Goal: Task Accomplishment & Management: Use online tool/utility

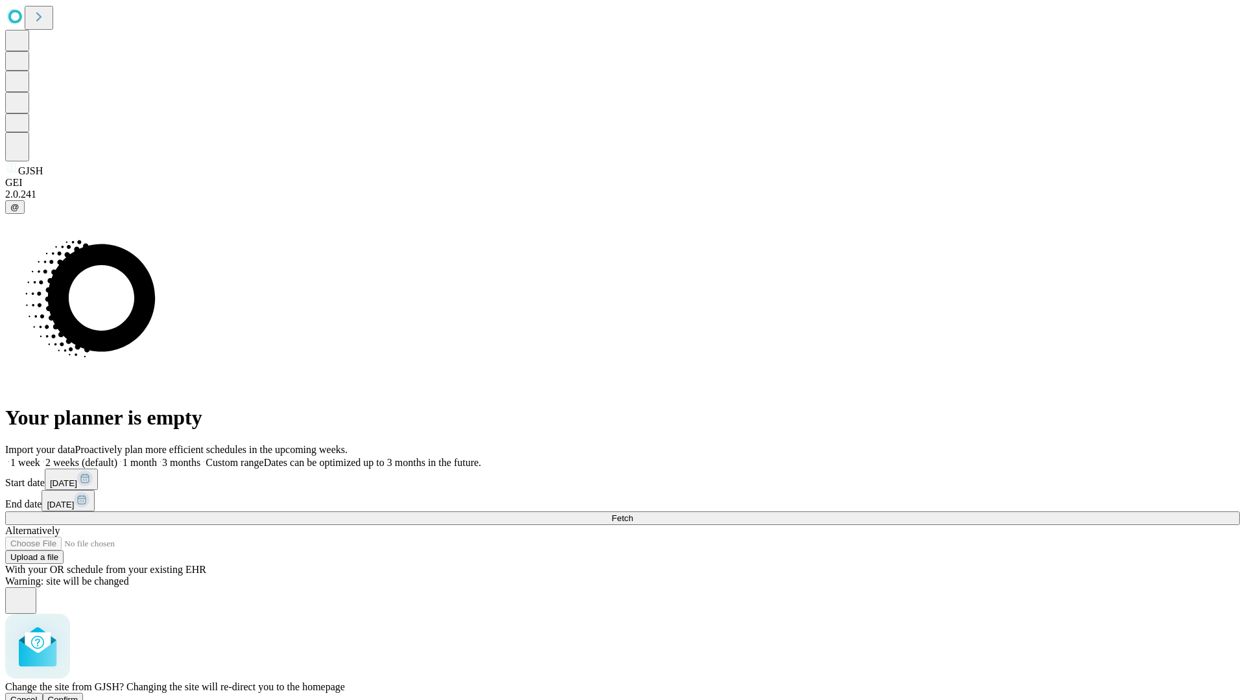
click at [78, 695] on span "Confirm" at bounding box center [63, 700] width 30 height 10
click at [117, 457] on label "2 weeks (default)" at bounding box center [78, 462] width 77 height 11
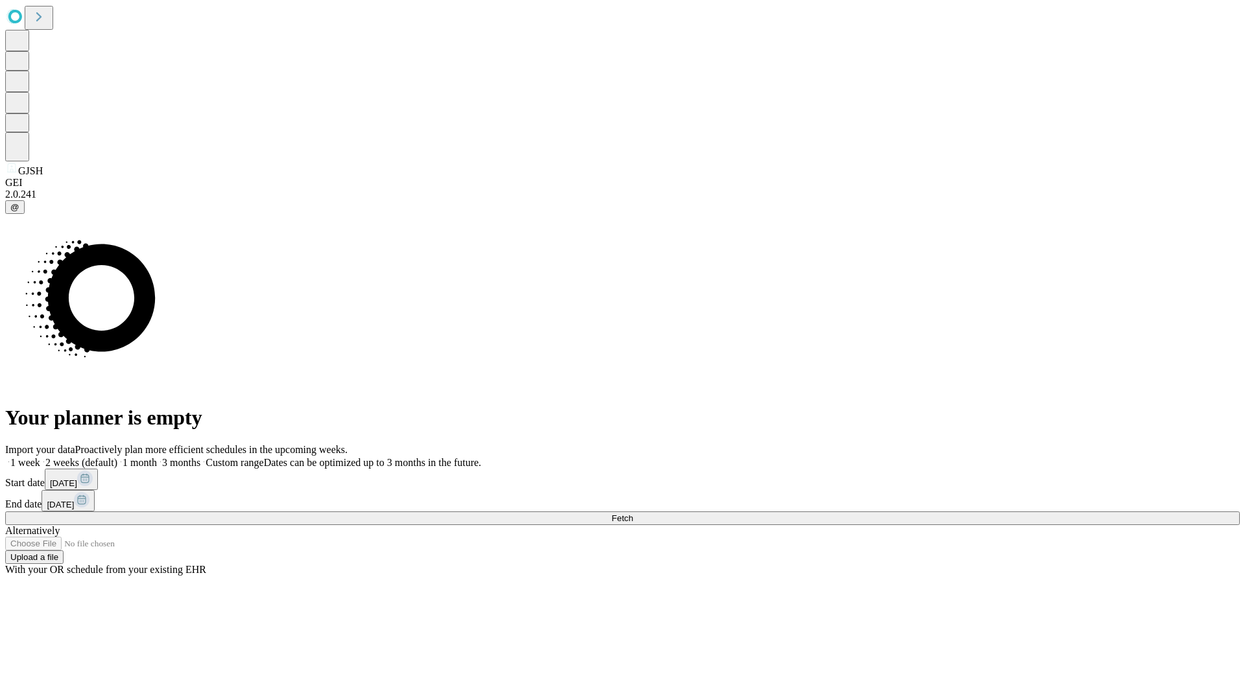
click at [633, 513] on span "Fetch" at bounding box center [621, 518] width 21 height 10
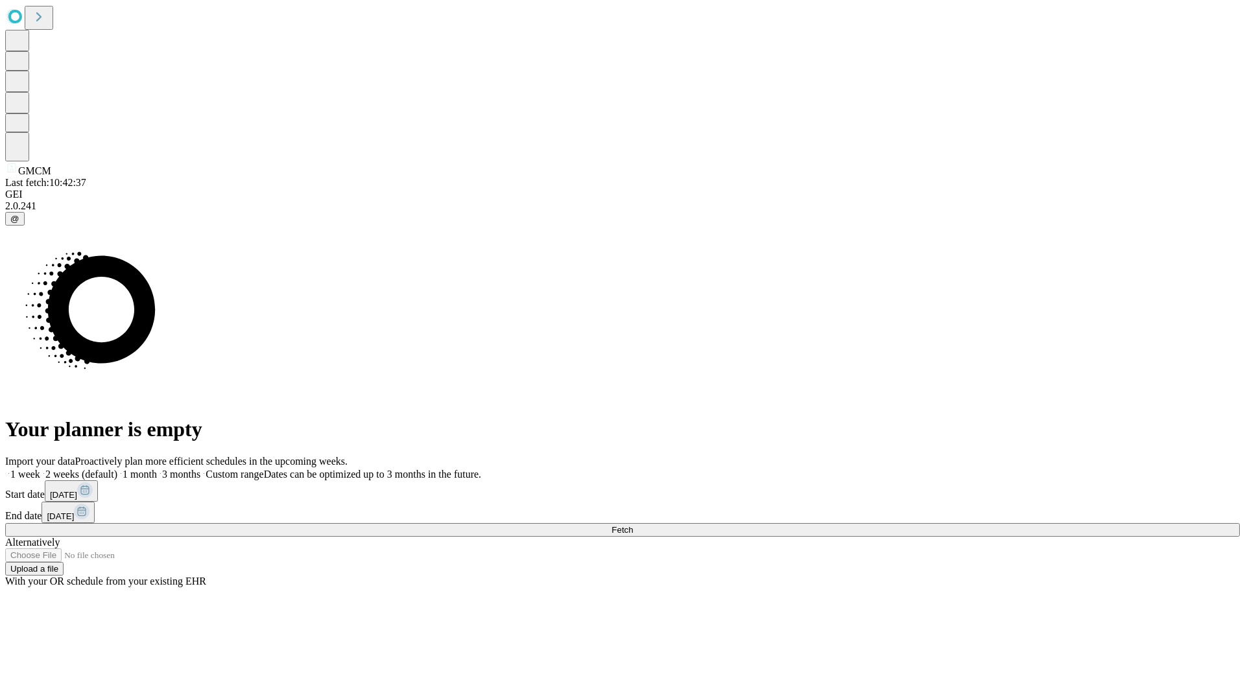
click at [117, 469] on label "2 weeks (default)" at bounding box center [78, 474] width 77 height 11
click at [633, 525] on span "Fetch" at bounding box center [621, 530] width 21 height 10
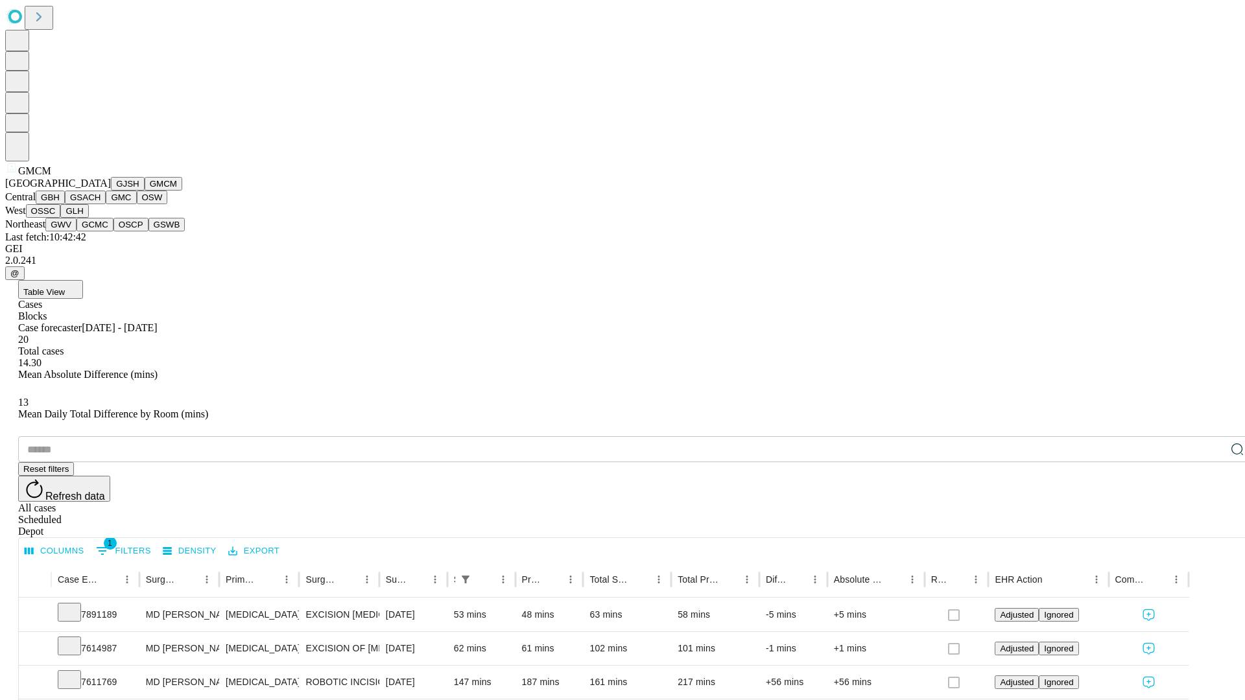
click at [65, 204] on button "GBH" at bounding box center [50, 198] width 29 height 14
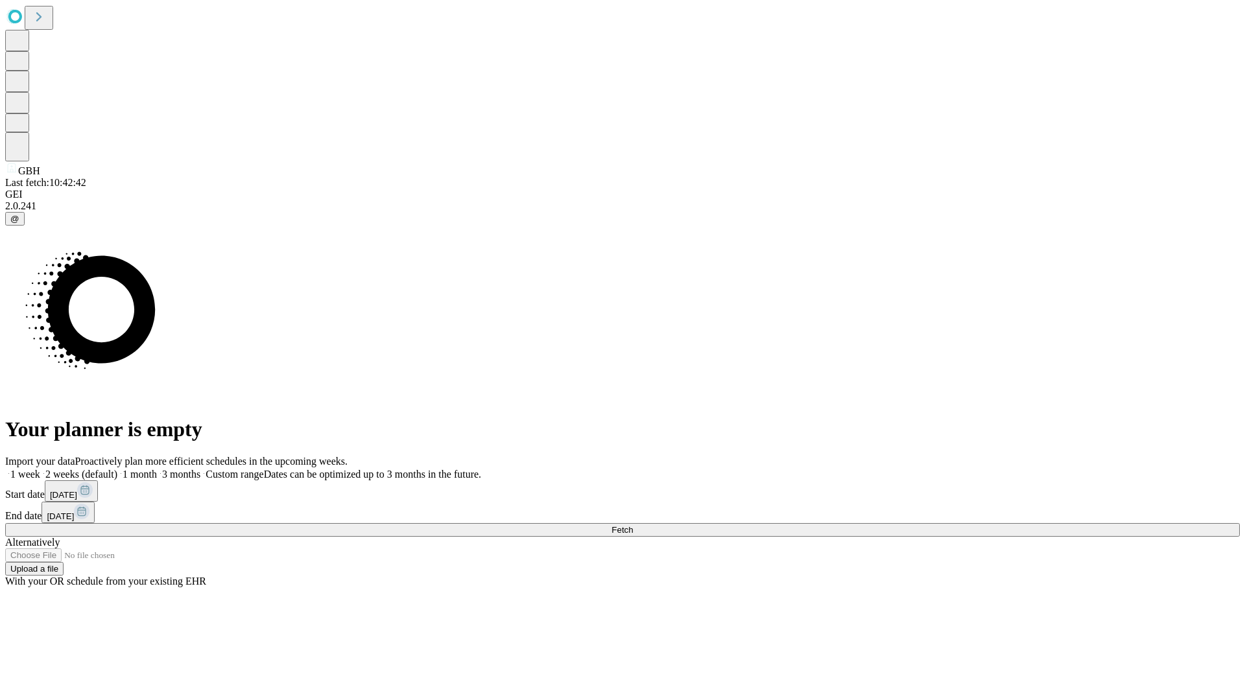
click at [117, 469] on label "2 weeks (default)" at bounding box center [78, 474] width 77 height 11
click at [633, 525] on span "Fetch" at bounding box center [621, 530] width 21 height 10
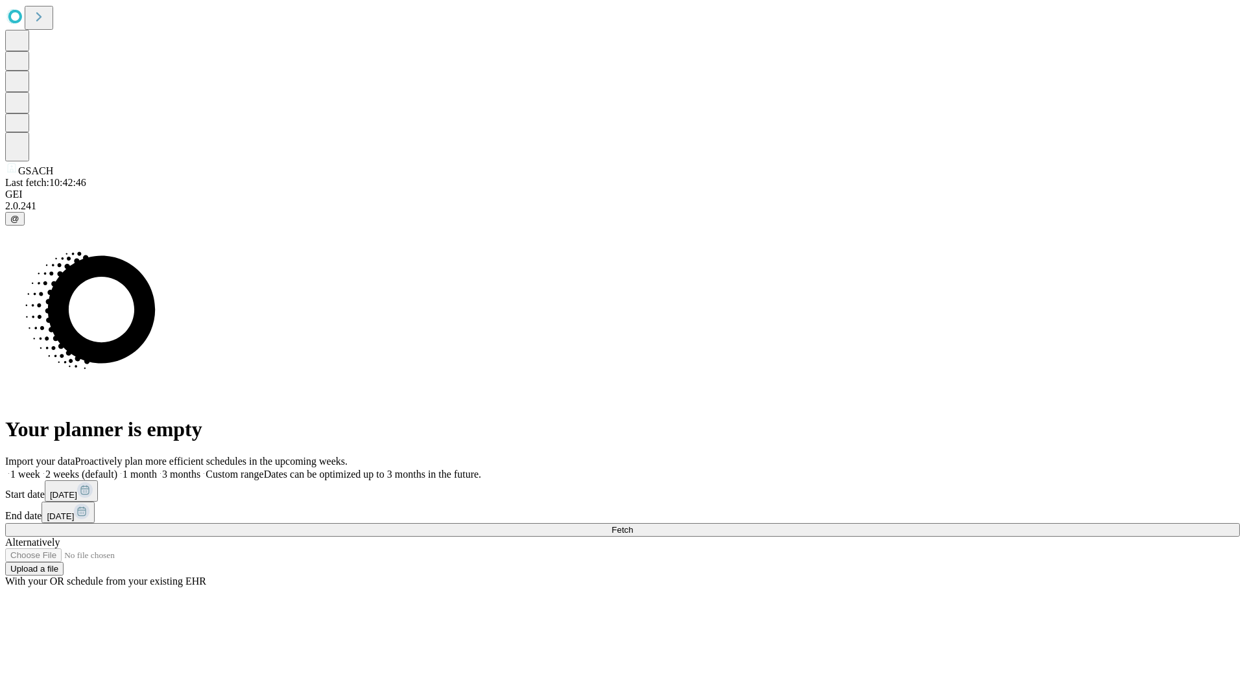
click at [117, 469] on label "2 weeks (default)" at bounding box center [78, 474] width 77 height 11
click at [633, 525] on span "Fetch" at bounding box center [621, 530] width 21 height 10
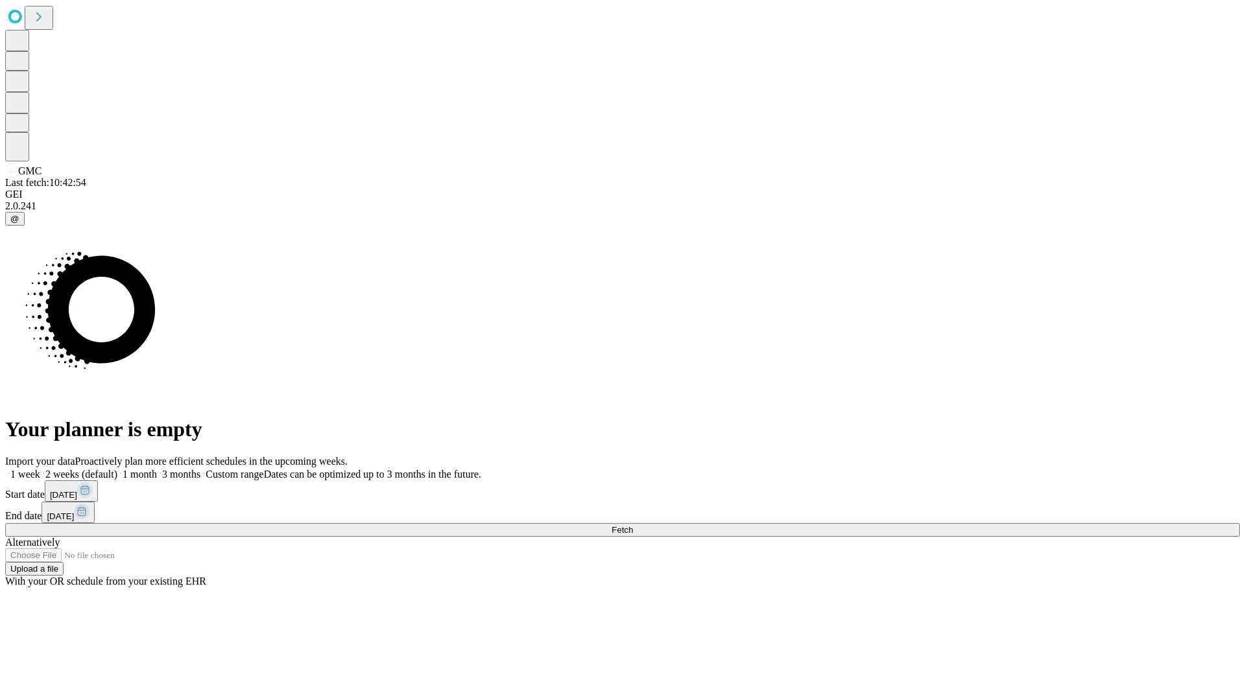
click at [117, 469] on label "2 weeks (default)" at bounding box center [78, 474] width 77 height 11
click at [633, 525] on span "Fetch" at bounding box center [621, 530] width 21 height 10
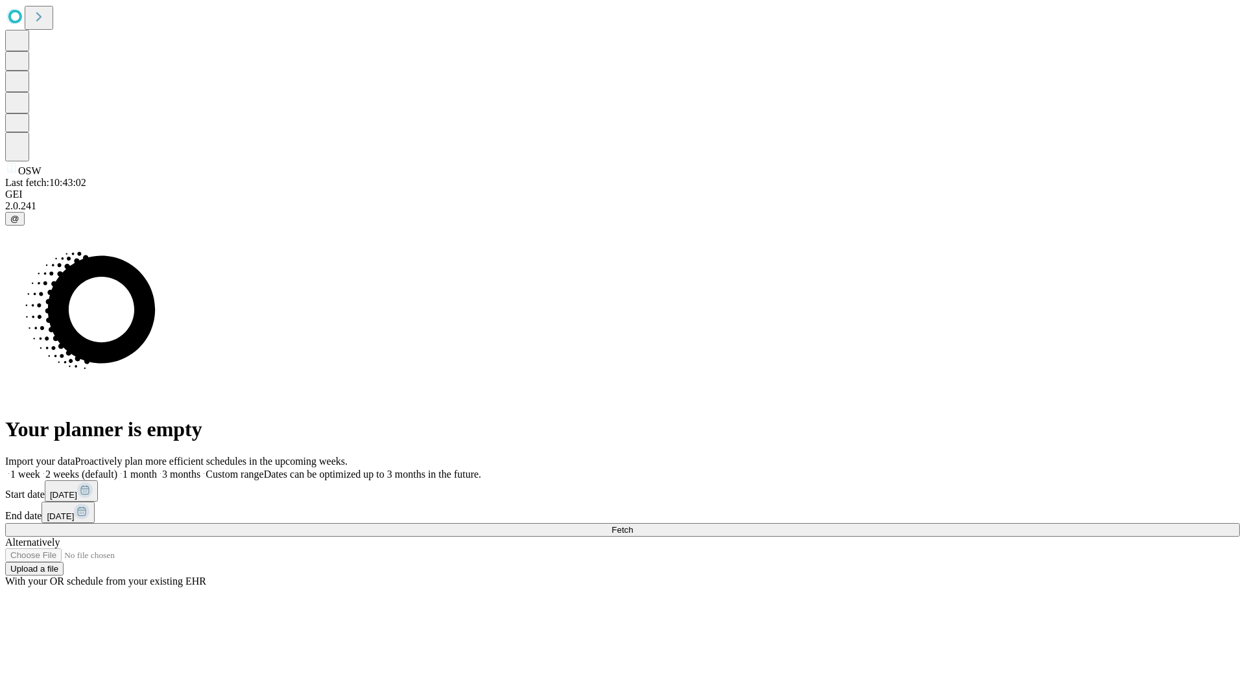
click at [117, 469] on label "2 weeks (default)" at bounding box center [78, 474] width 77 height 11
click at [633, 525] on span "Fetch" at bounding box center [621, 530] width 21 height 10
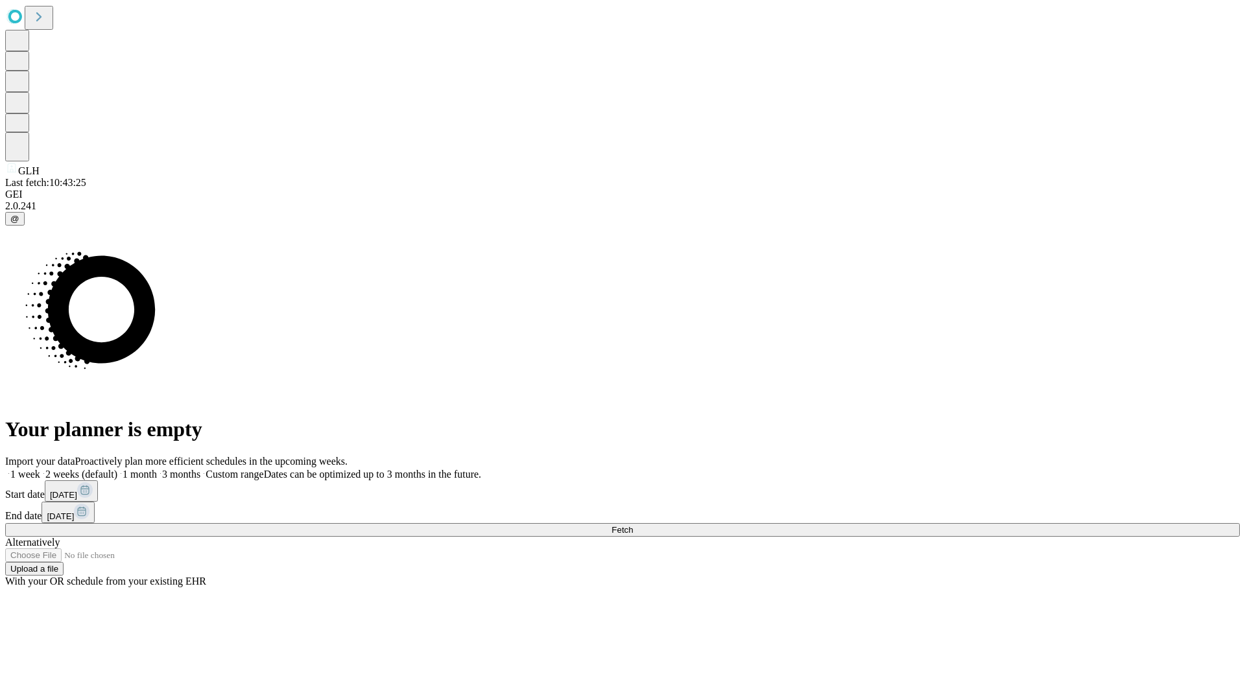
click at [117, 469] on label "2 weeks (default)" at bounding box center [78, 474] width 77 height 11
click at [633, 525] on span "Fetch" at bounding box center [621, 530] width 21 height 10
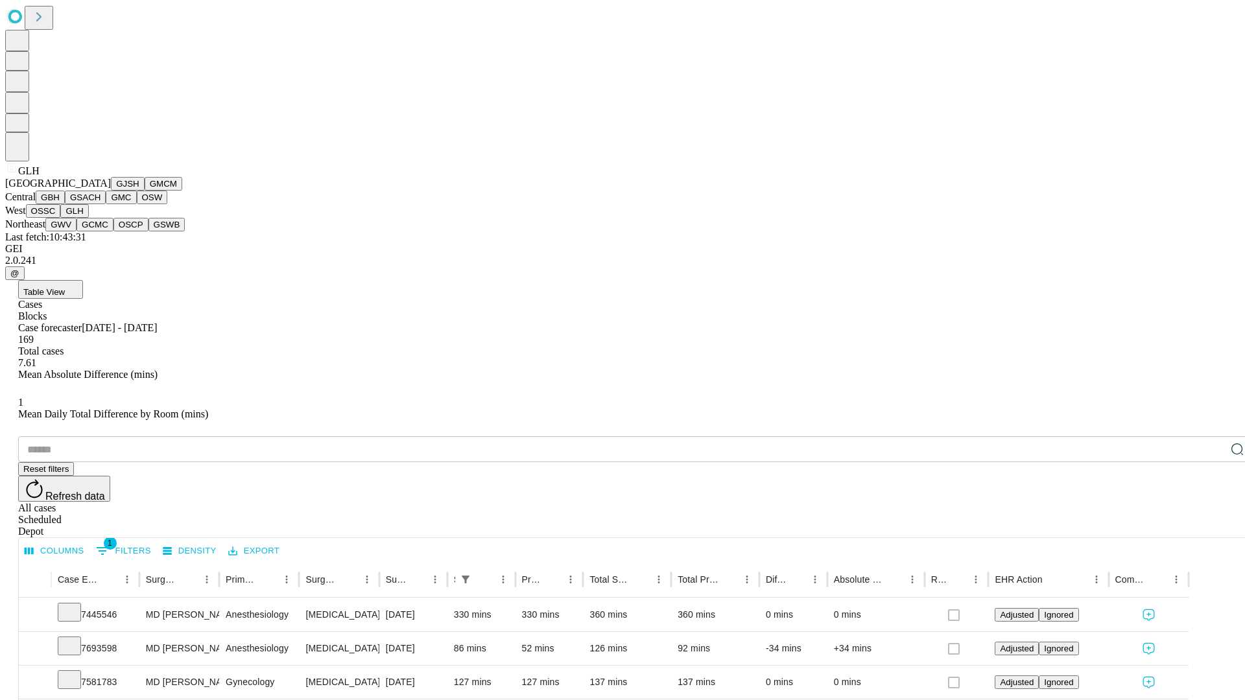
click at [76, 231] on button "GWV" at bounding box center [60, 225] width 31 height 14
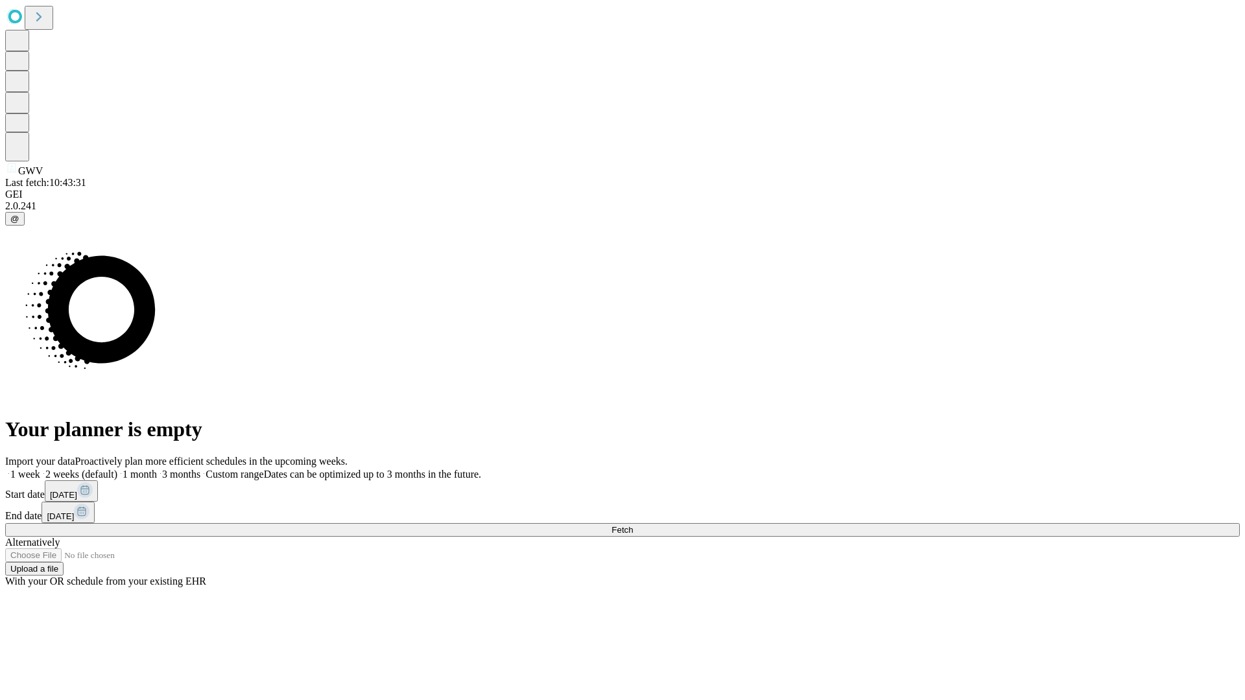
click at [117, 469] on label "2 weeks (default)" at bounding box center [78, 474] width 77 height 11
click at [633, 525] on span "Fetch" at bounding box center [621, 530] width 21 height 10
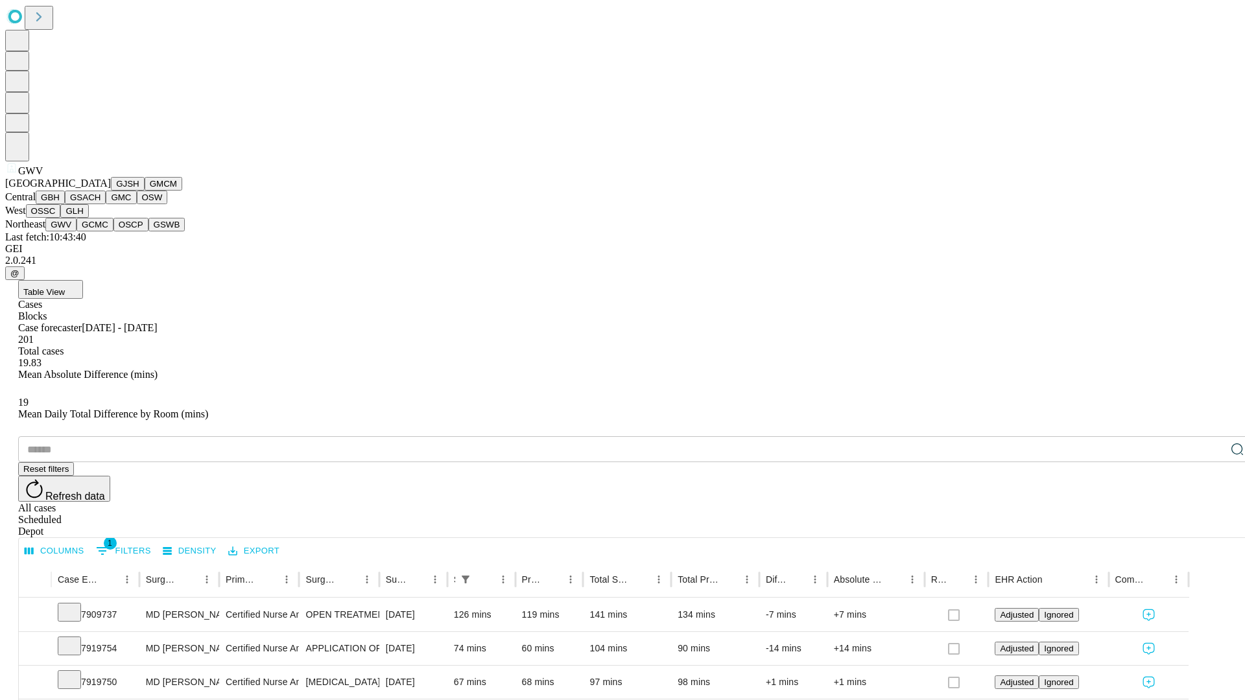
click at [100, 231] on button "GCMC" at bounding box center [94, 225] width 37 height 14
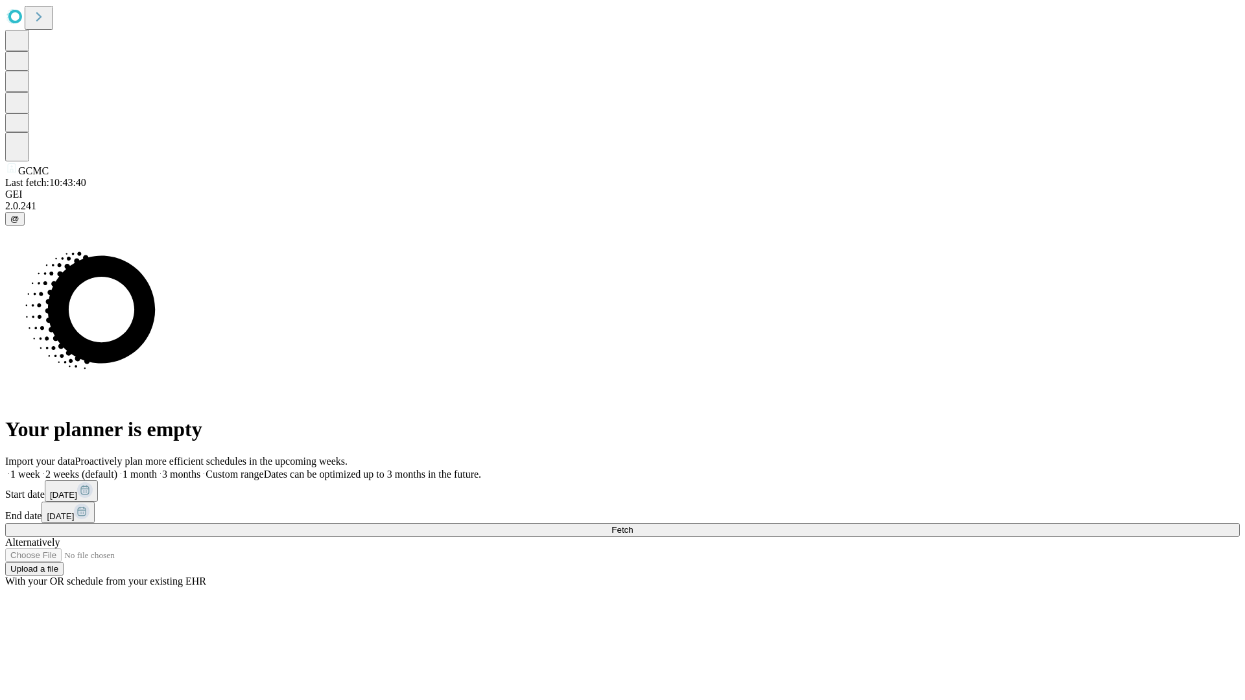
click at [633, 525] on span "Fetch" at bounding box center [621, 530] width 21 height 10
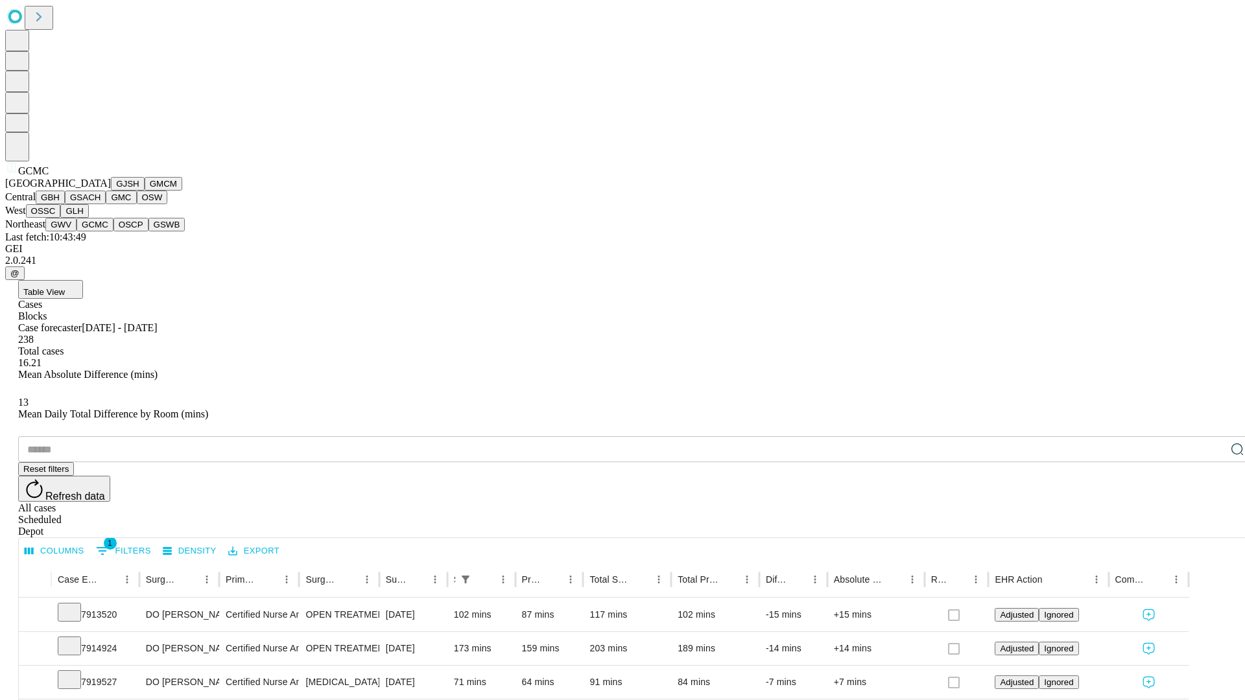
click at [113, 231] on button "OSCP" at bounding box center [130, 225] width 35 height 14
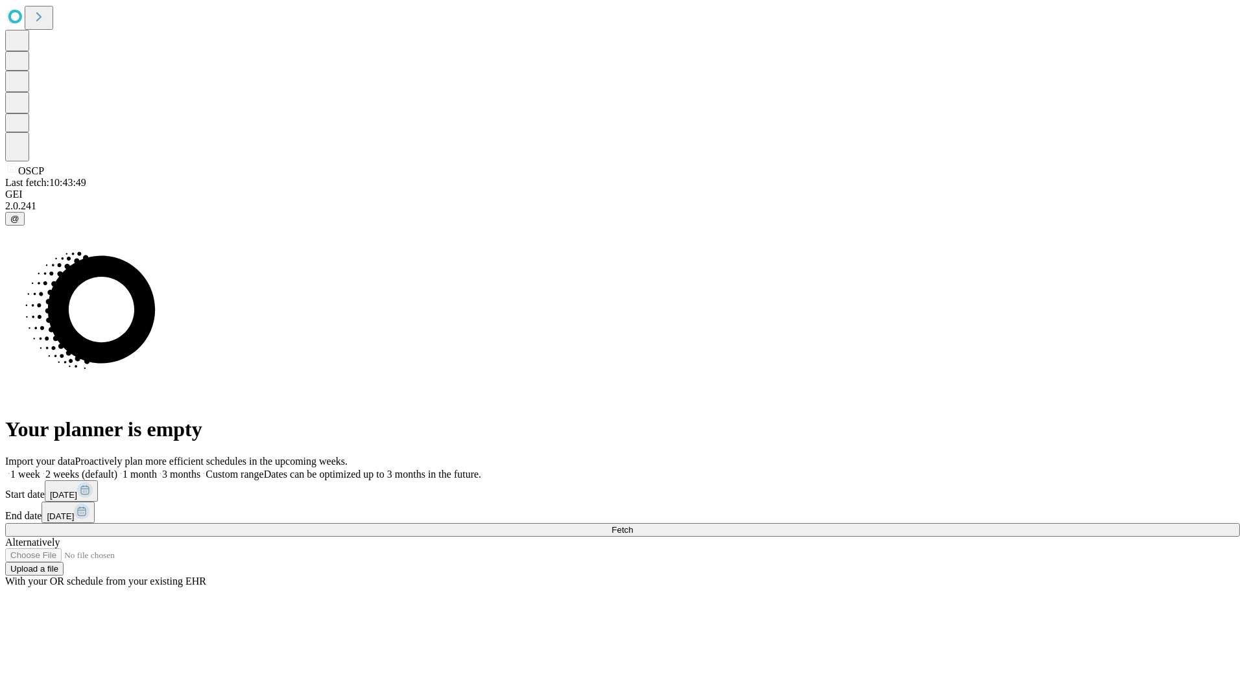
click at [117, 469] on label "2 weeks (default)" at bounding box center [78, 474] width 77 height 11
click at [633, 525] on span "Fetch" at bounding box center [621, 530] width 21 height 10
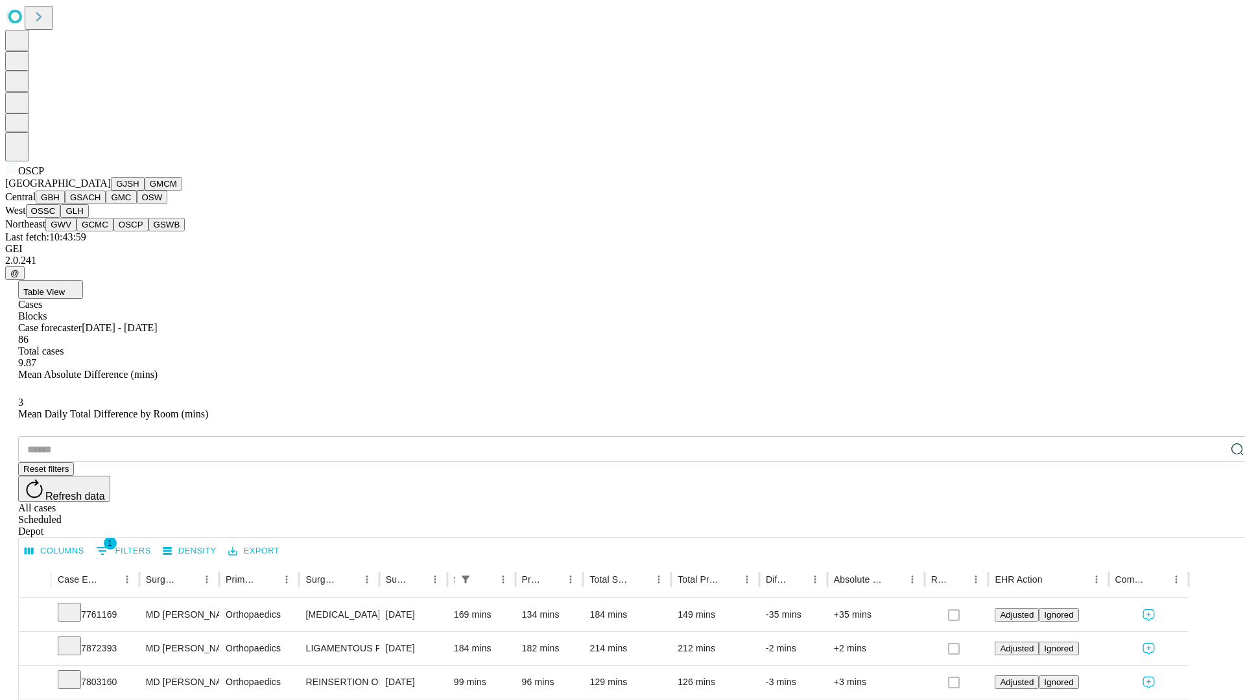
click at [148, 231] on button "GSWB" at bounding box center [166, 225] width 37 height 14
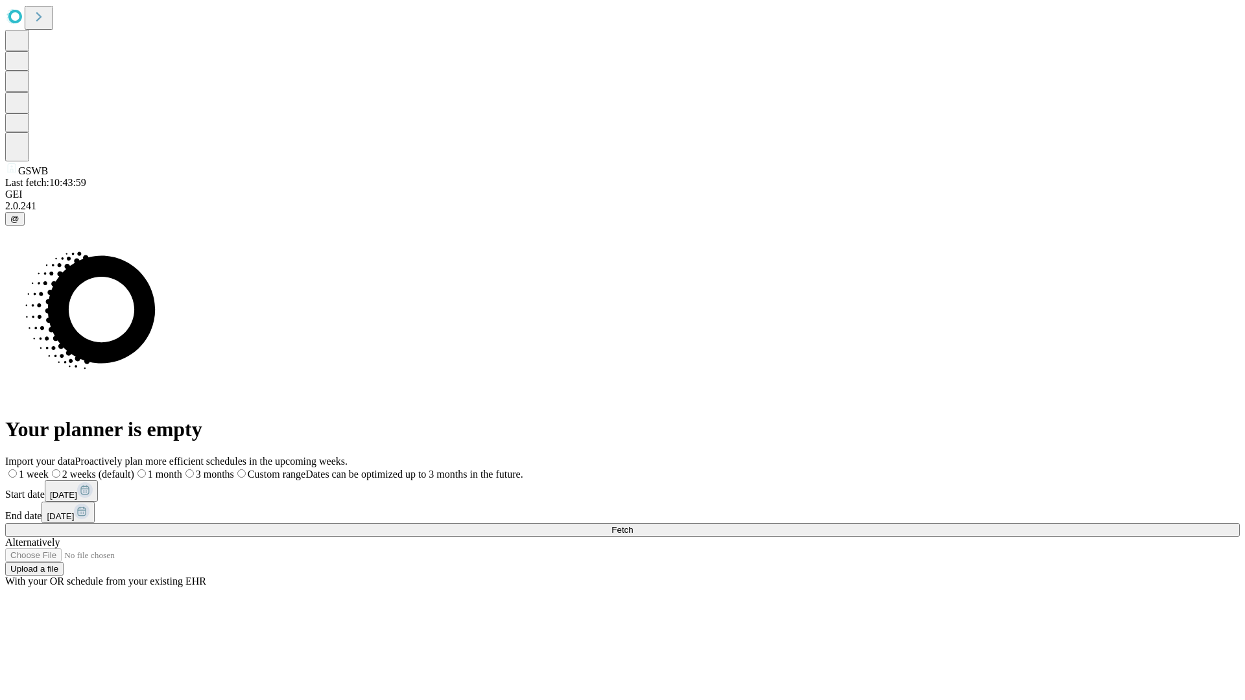
click at [134, 469] on label "2 weeks (default)" at bounding box center [92, 474] width 86 height 11
click at [633, 525] on span "Fetch" at bounding box center [621, 530] width 21 height 10
